Goal: Communication & Community: Ask a question

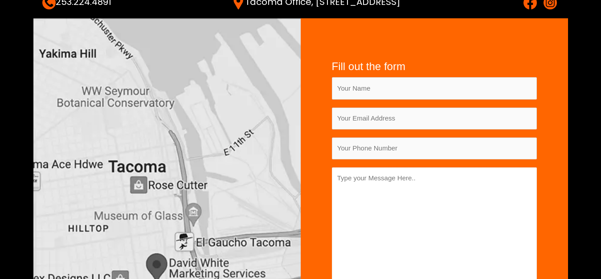
paste textarea "[URL][DOMAIN_NAME]"
type textarea "[URL][DOMAIN_NAME]"
drag, startPoint x: 468, startPoint y: 184, endPoint x: 340, endPoint y: 175, distance: 128.6
click at [334, 183] on textarea "[URL][DOMAIN_NAME]" at bounding box center [434, 227] width 205 height 121
click at [363, 196] on textarea "Contact form" at bounding box center [434, 227] width 205 height 121
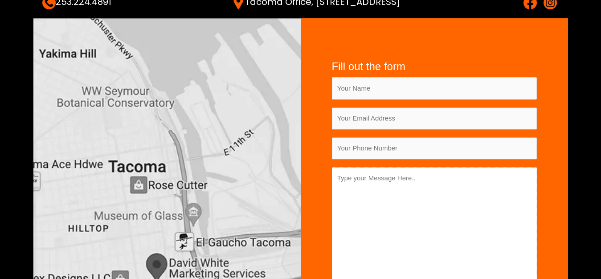
paste textarea "in need of a website developer"
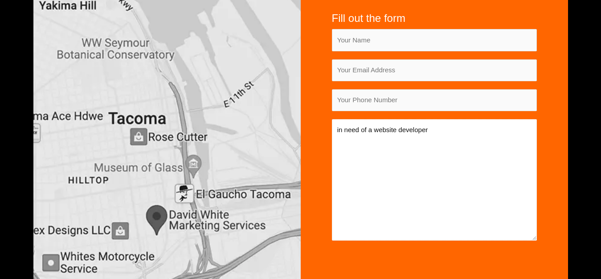
scroll to position [267, 0]
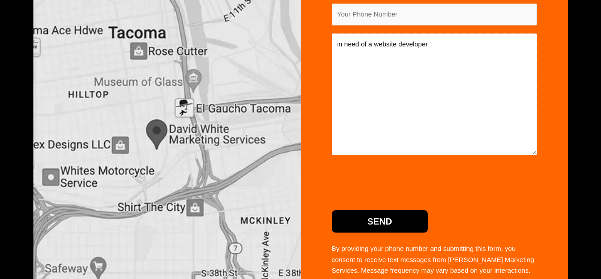
type textarea "in need of a website developer"
click at [418, 217] on input "Send" at bounding box center [380, 221] width 96 height 22
click at [356, 222] on input "Send" at bounding box center [380, 221] width 96 height 22
click at [391, 220] on input "Send" at bounding box center [380, 221] width 96 height 22
click at [385, 217] on input "Send" at bounding box center [380, 221] width 96 height 22
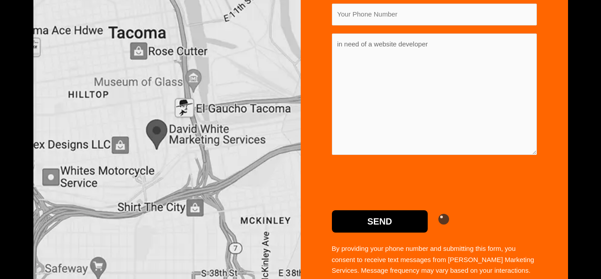
click at [390, 225] on input "Send" at bounding box center [380, 221] width 96 height 22
